Goal: Information Seeking & Learning: Learn about a topic

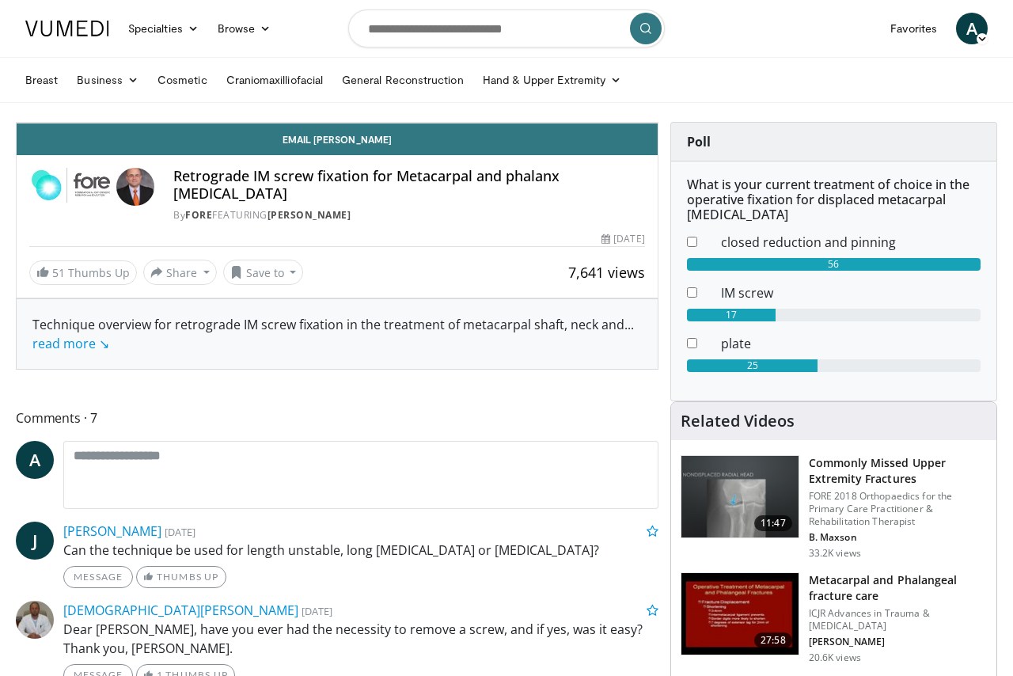
scroll to position [158, 0]
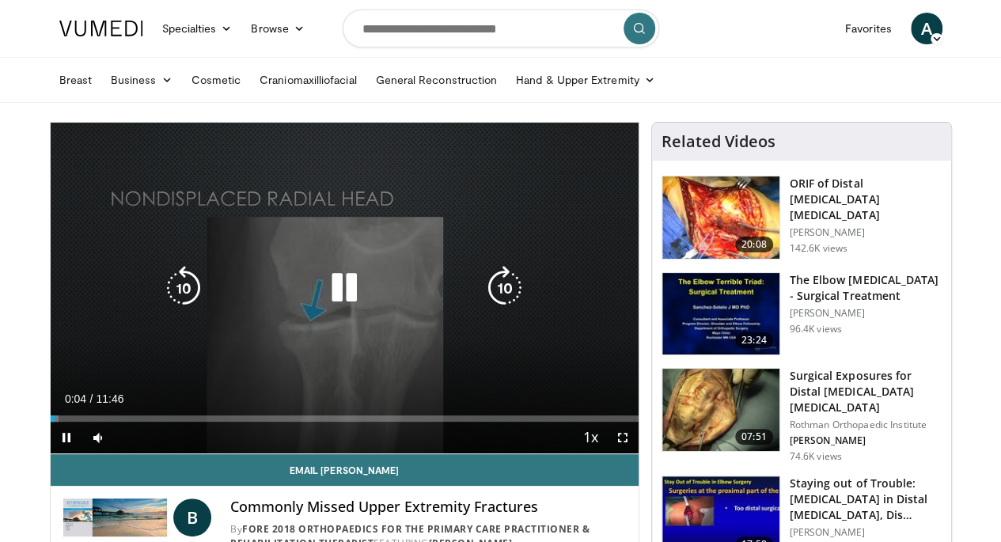
click at [322, 308] on icon "Video Player" at bounding box center [344, 288] width 44 height 44
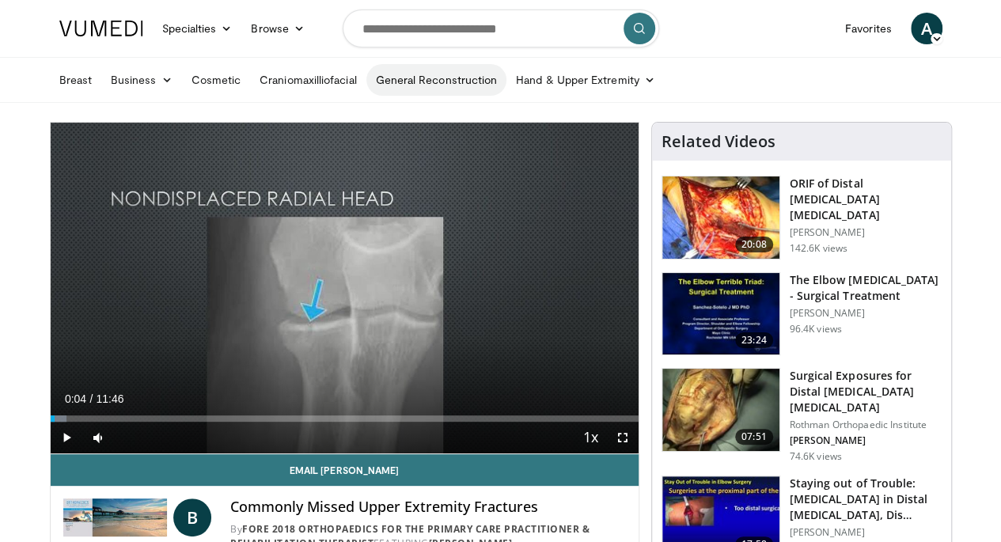
click at [408, 82] on link "General Reconstruction" at bounding box center [436, 80] width 141 height 32
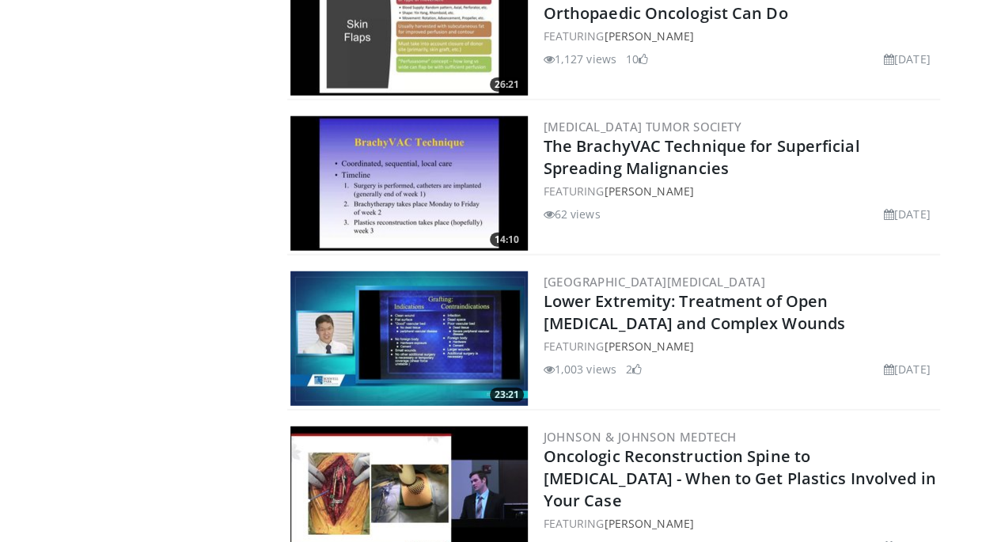
scroll to position [1900, 0]
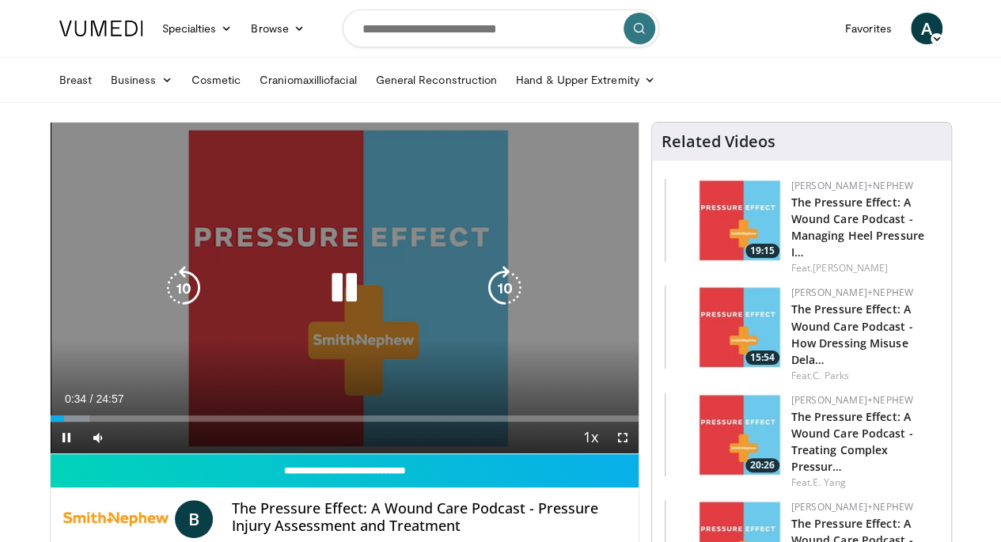
click at [336, 300] on icon "Video Player" at bounding box center [344, 288] width 44 height 44
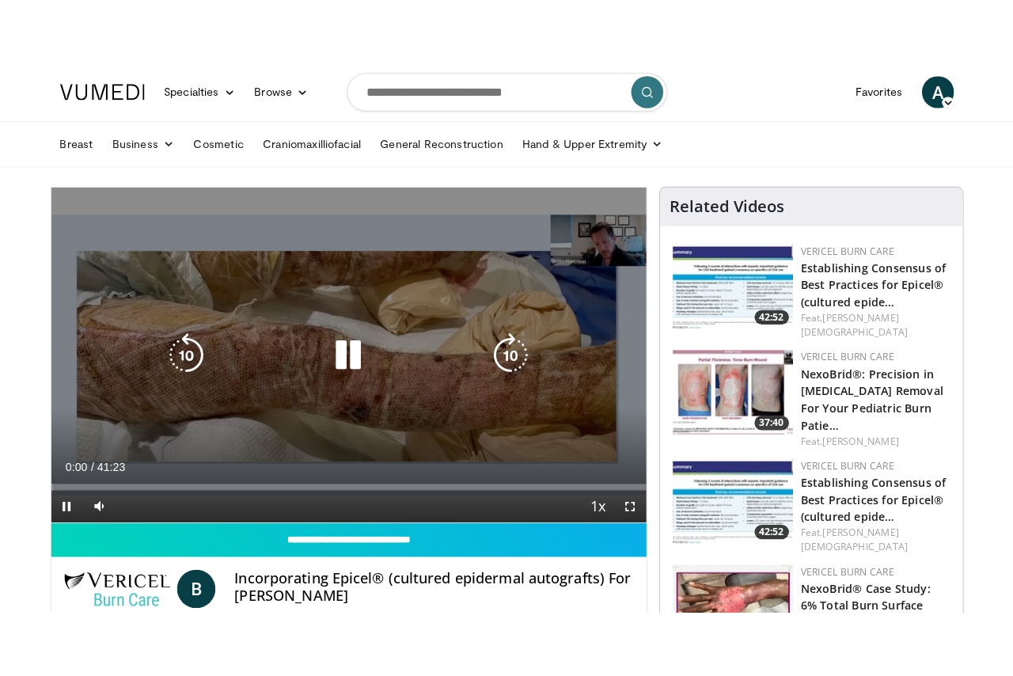
scroll to position [158, 0]
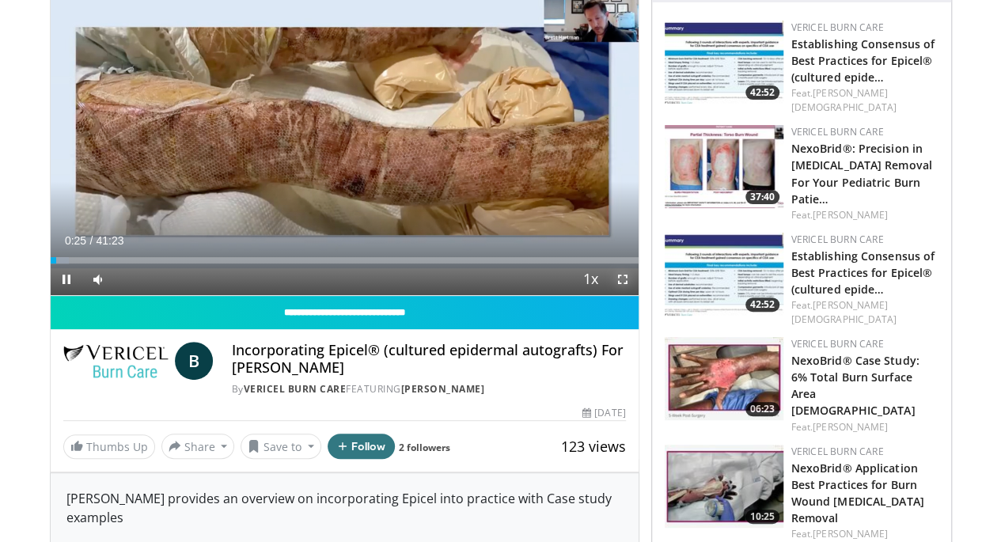
click at [632, 295] on span "Video Player" at bounding box center [623, 280] width 32 height 32
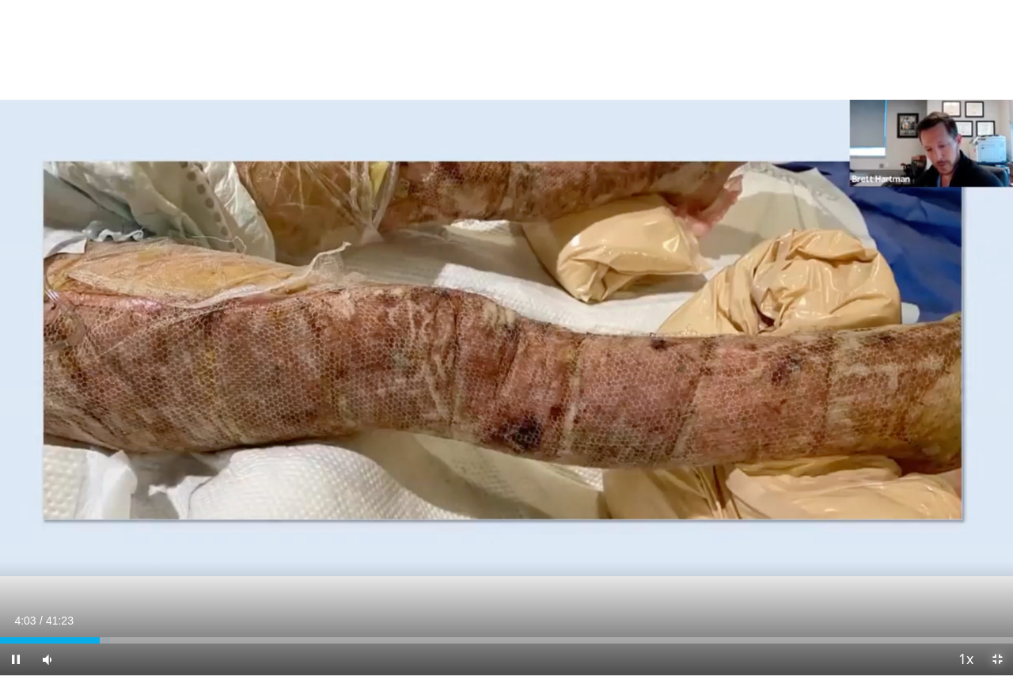
click at [997, 541] on span "Video Player" at bounding box center [997, 659] width 32 height 32
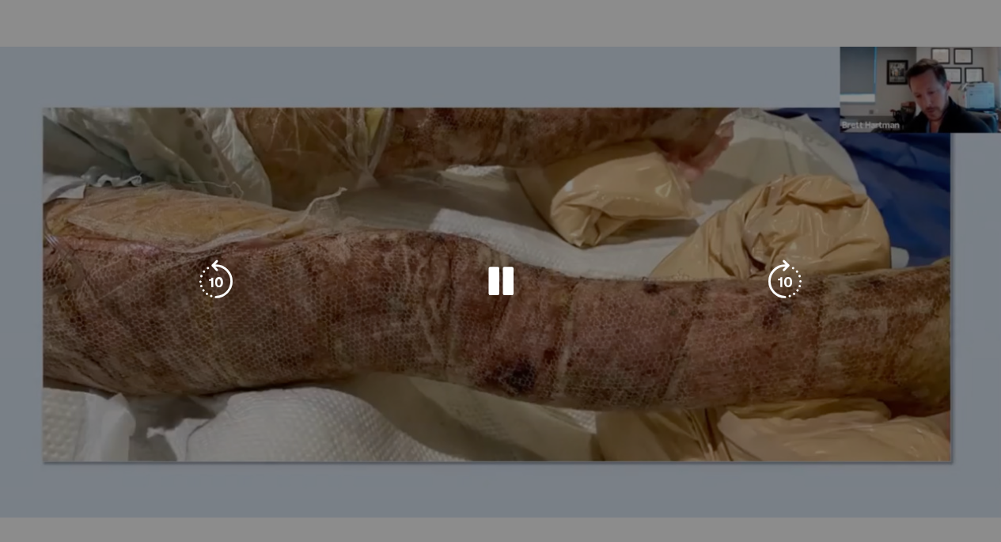
scroll to position [0, 0]
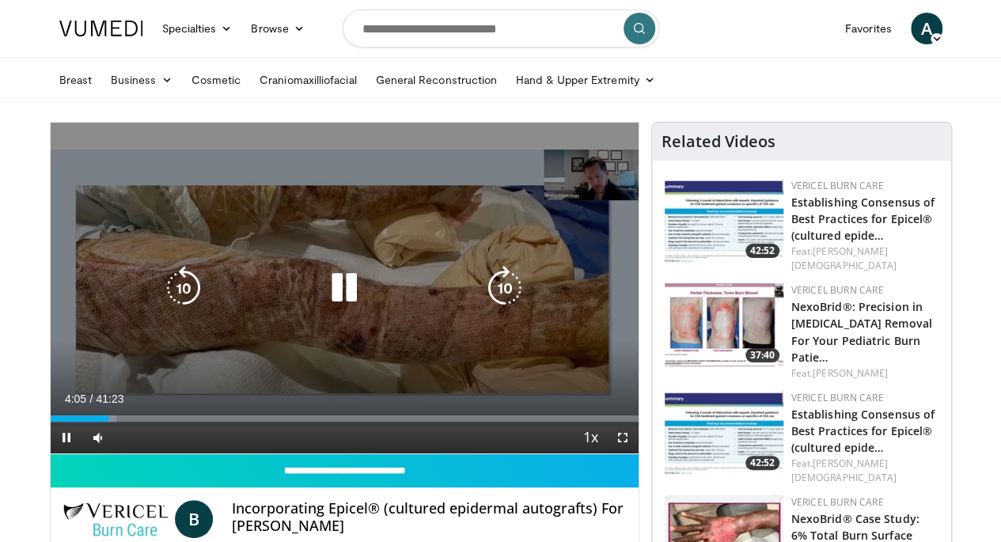
click at [338, 302] on icon "Video Player" at bounding box center [344, 288] width 44 height 44
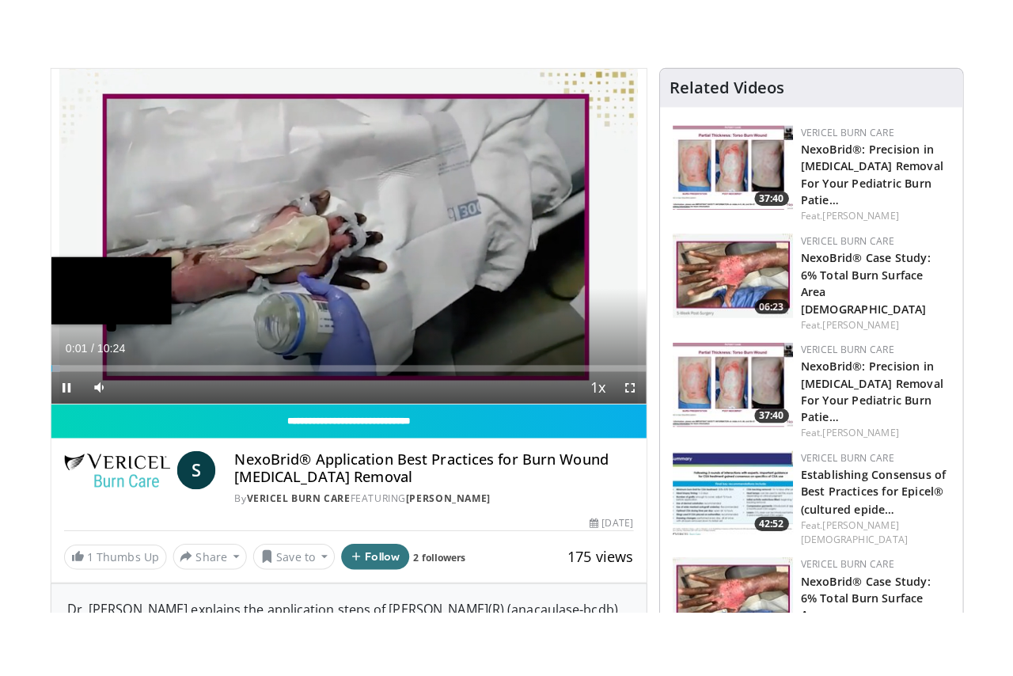
scroll to position [158, 0]
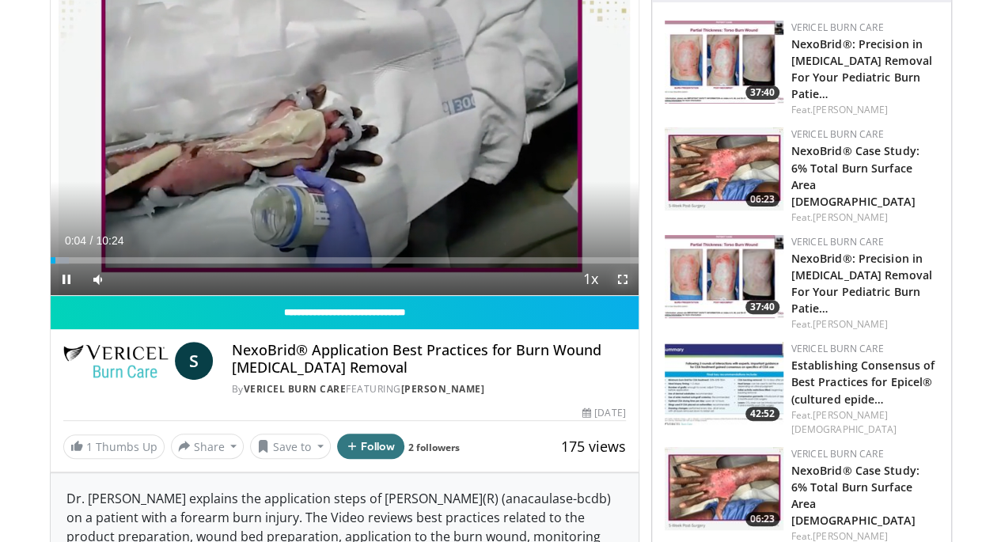
click at [637, 295] on span "Video Player" at bounding box center [623, 280] width 32 height 32
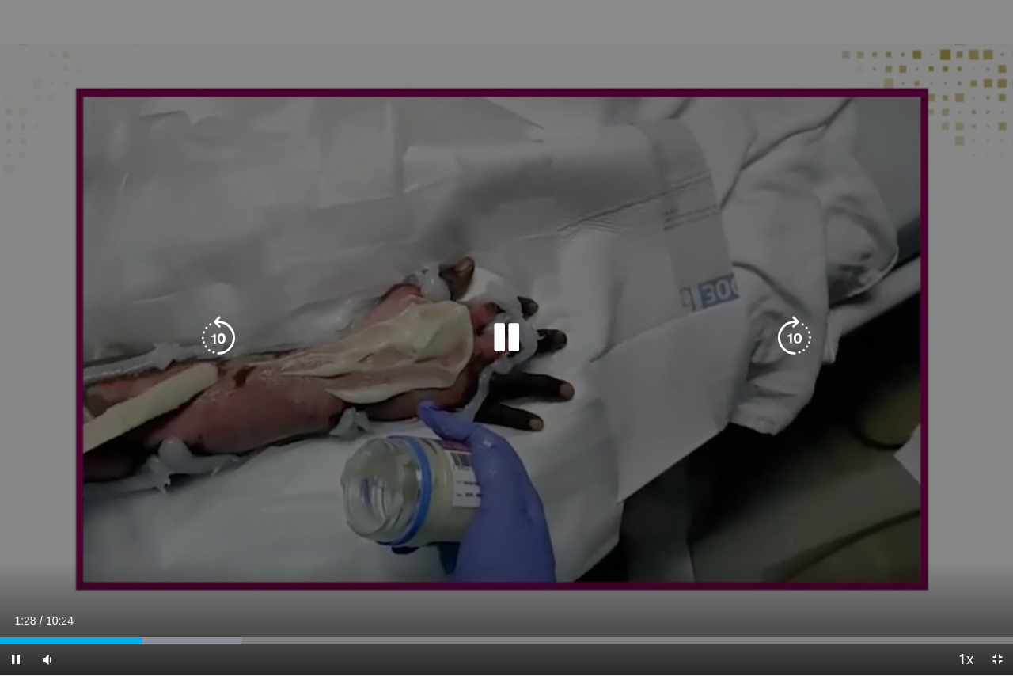
click at [518, 337] on icon "Video Player" at bounding box center [506, 338] width 44 height 44
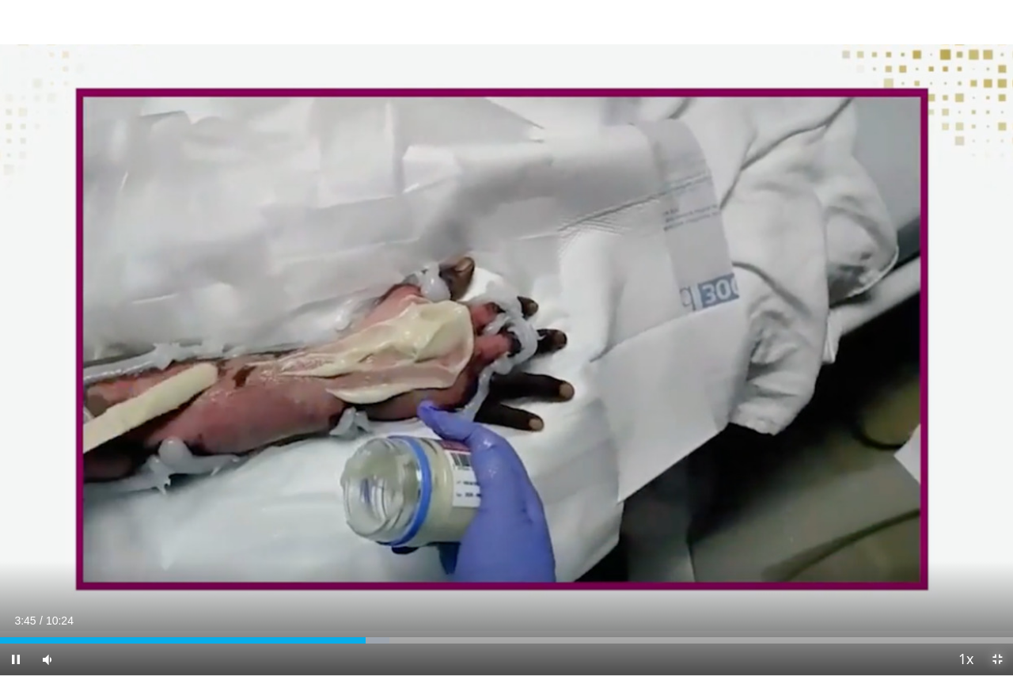
click at [1000, 541] on span "Video Player" at bounding box center [997, 659] width 32 height 32
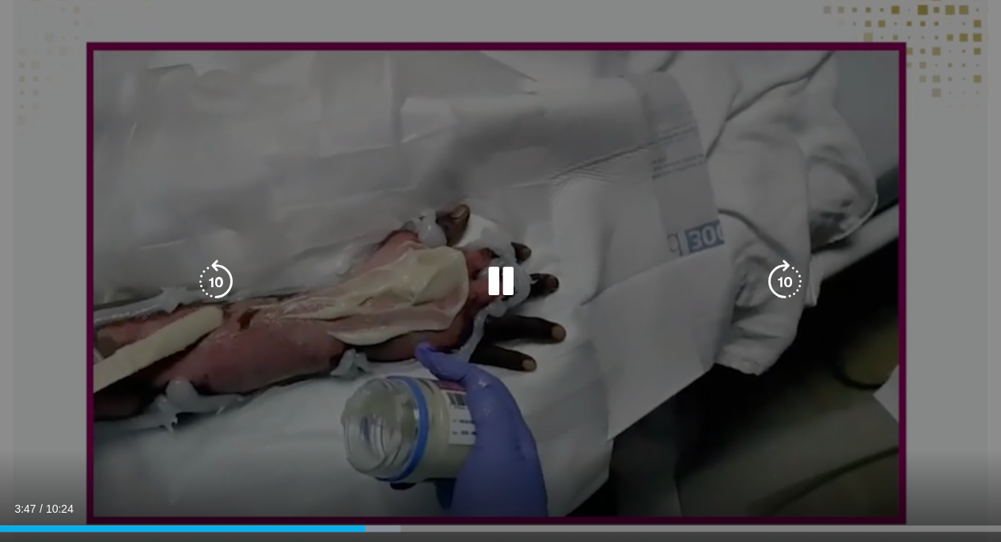
scroll to position [0, 0]
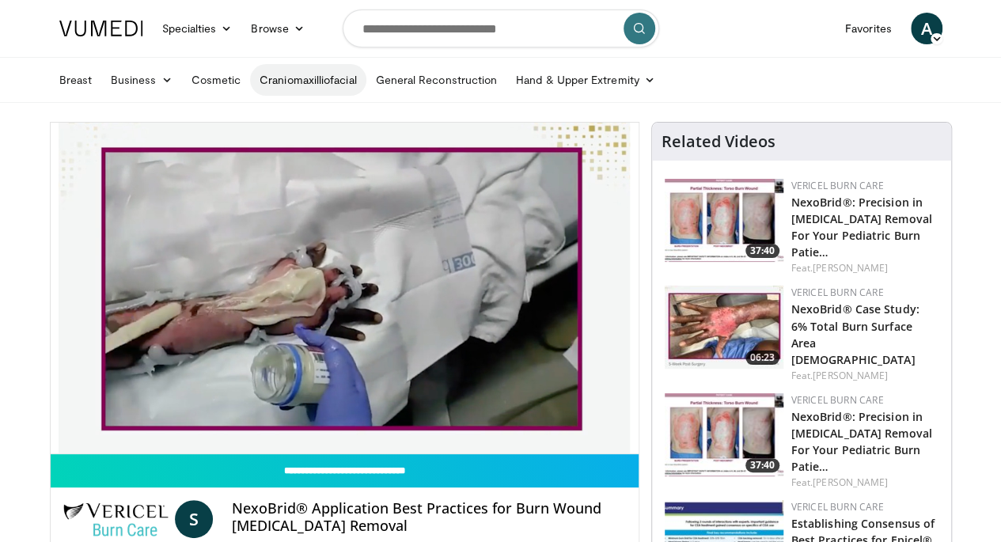
click at [261, 83] on link "Craniomaxilliofacial" at bounding box center [308, 80] width 116 height 32
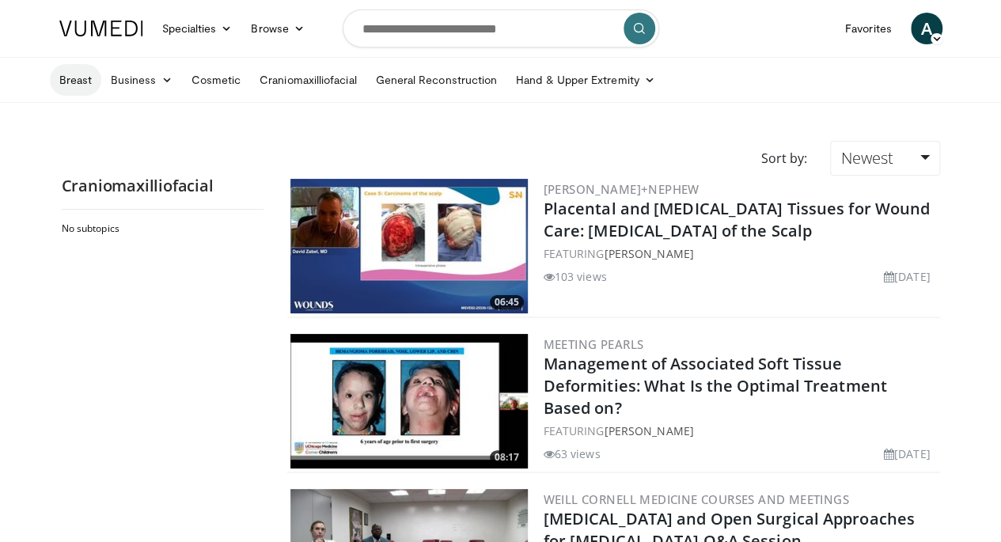
click at [50, 82] on link "Breast" at bounding box center [75, 80] width 51 height 32
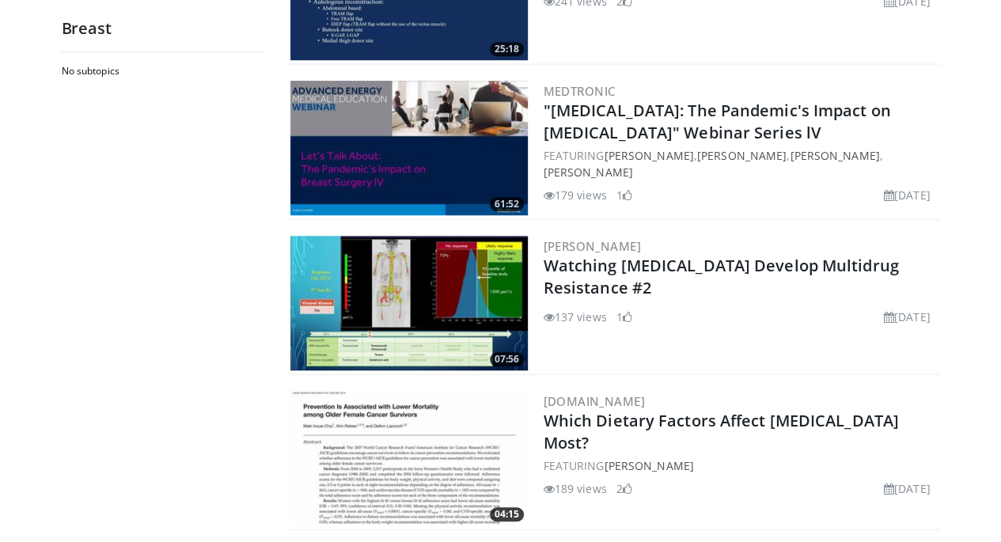
scroll to position [3709, 0]
